Goal: Information Seeking & Learning: Learn about a topic

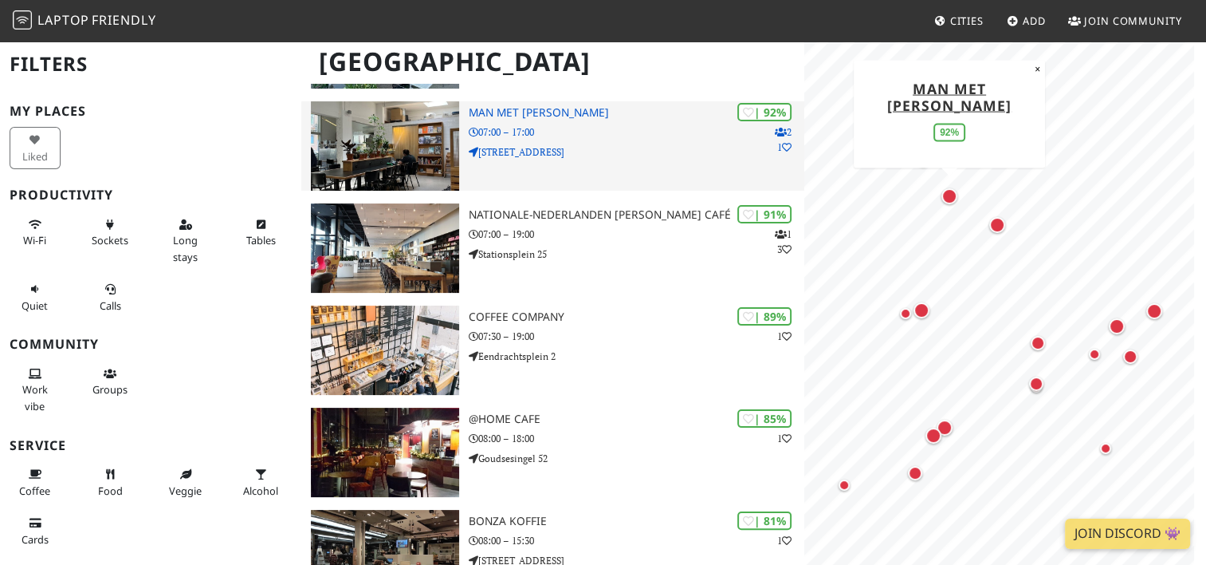
scroll to position [239, 0]
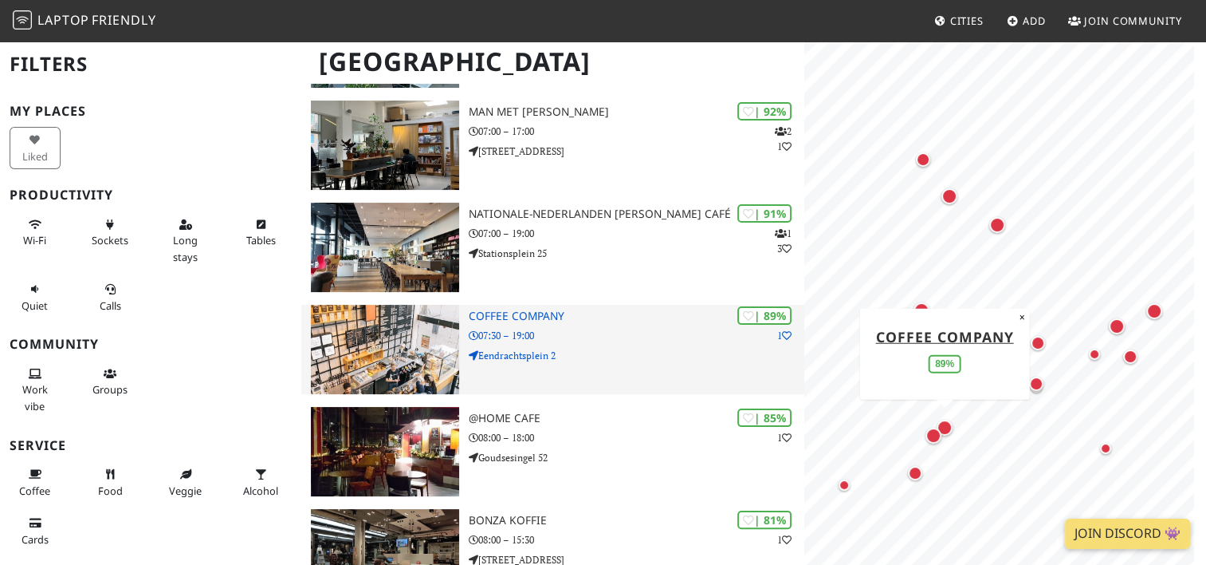
click at [586, 318] on h3 "Coffee Company" at bounding box center [636, 316] width 335 height 14
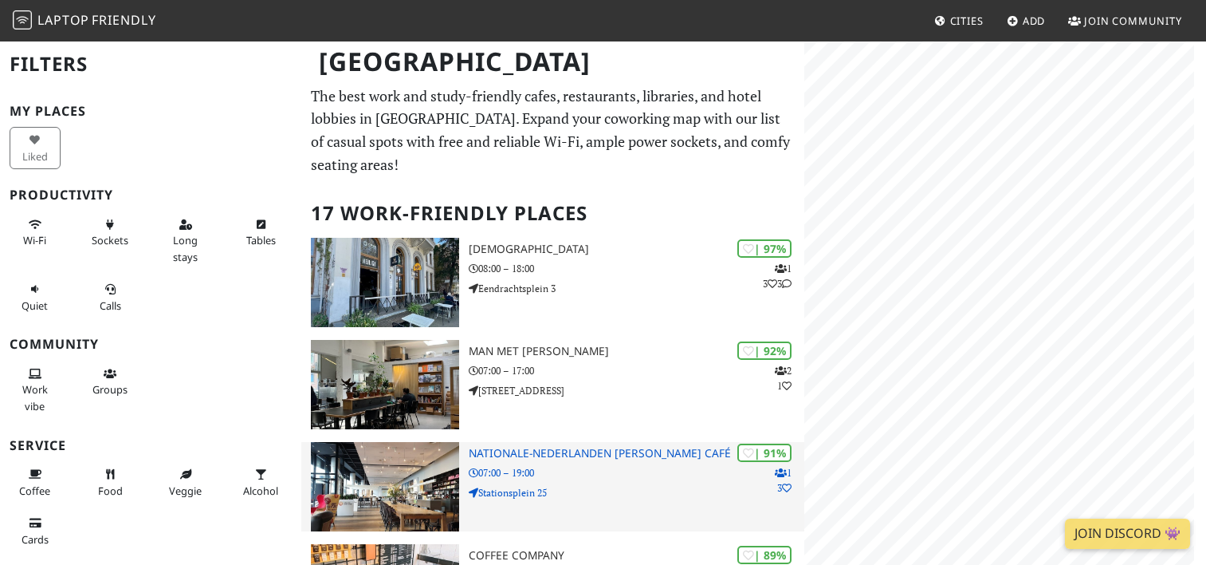
scroll to position [239, 0]
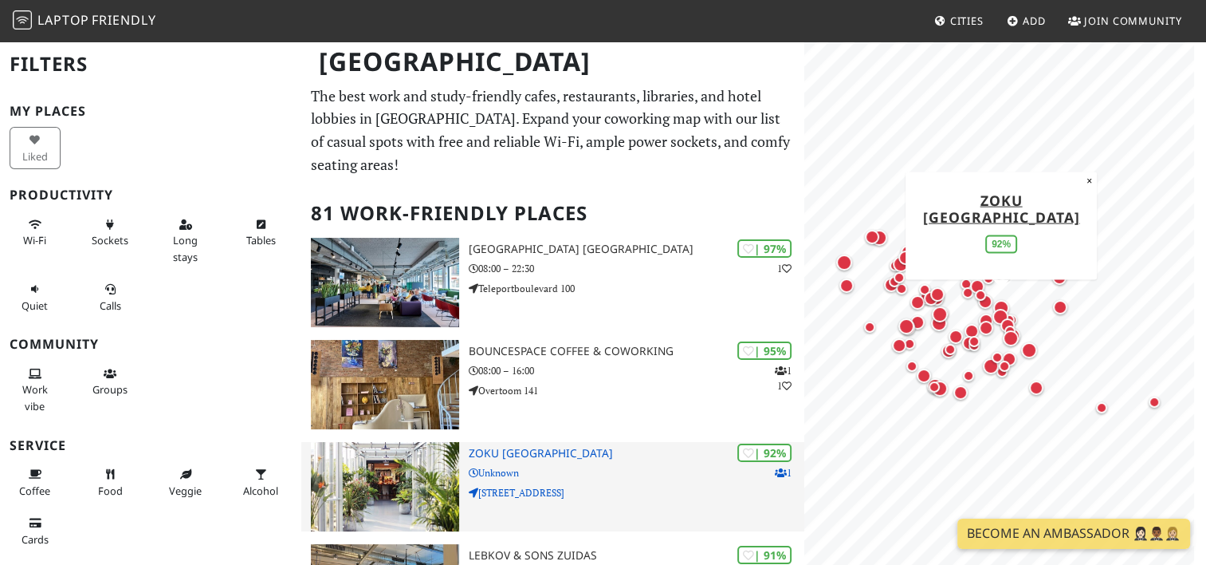
click at [573, 454] on h3 "Zoku Amsterdam" at bounding box center [636, 454] width 335 height 14
